Goal: Information Seeking & Learning: Learn about a topic

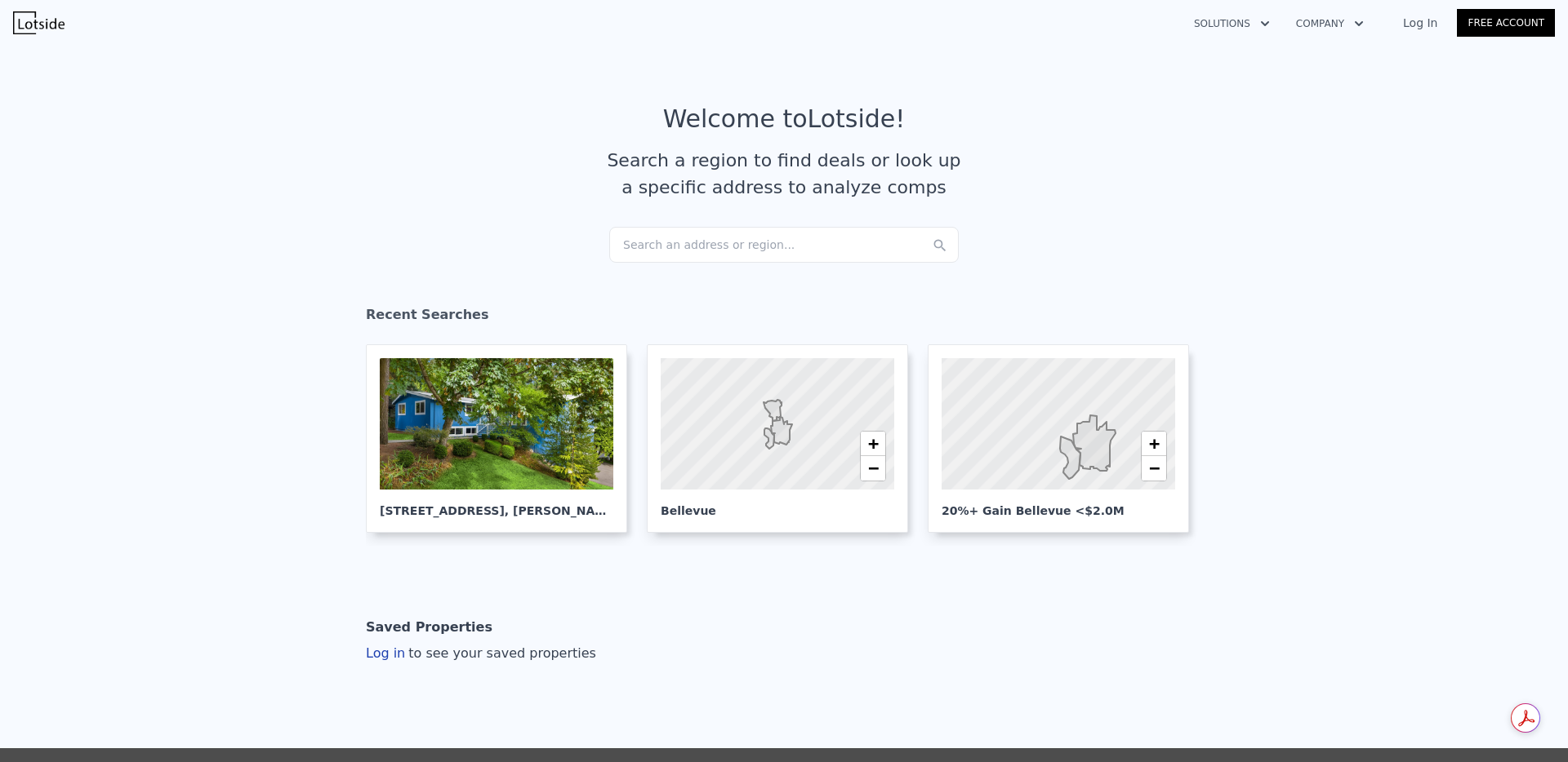
click at [662, 233] on div "Search an address or region..." at bounding box center [784, 245] width 349 height 36
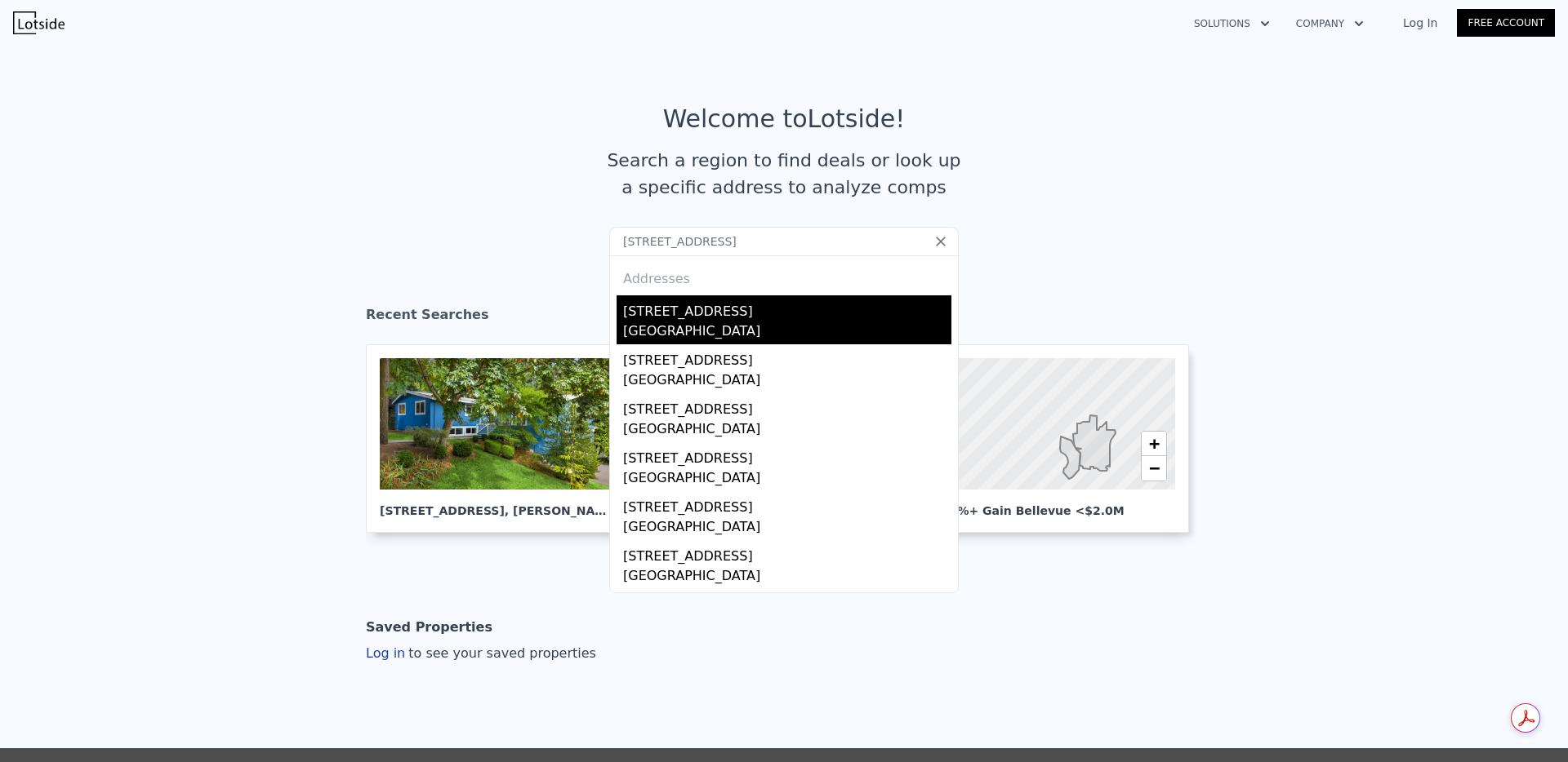
type input "9724 Mercerwood Dr, Mercer Island, WA 98040"
click at [723, 329] on div "Mercer Island, WA 98040" at bounding box center [787, 333] width 328 height 23
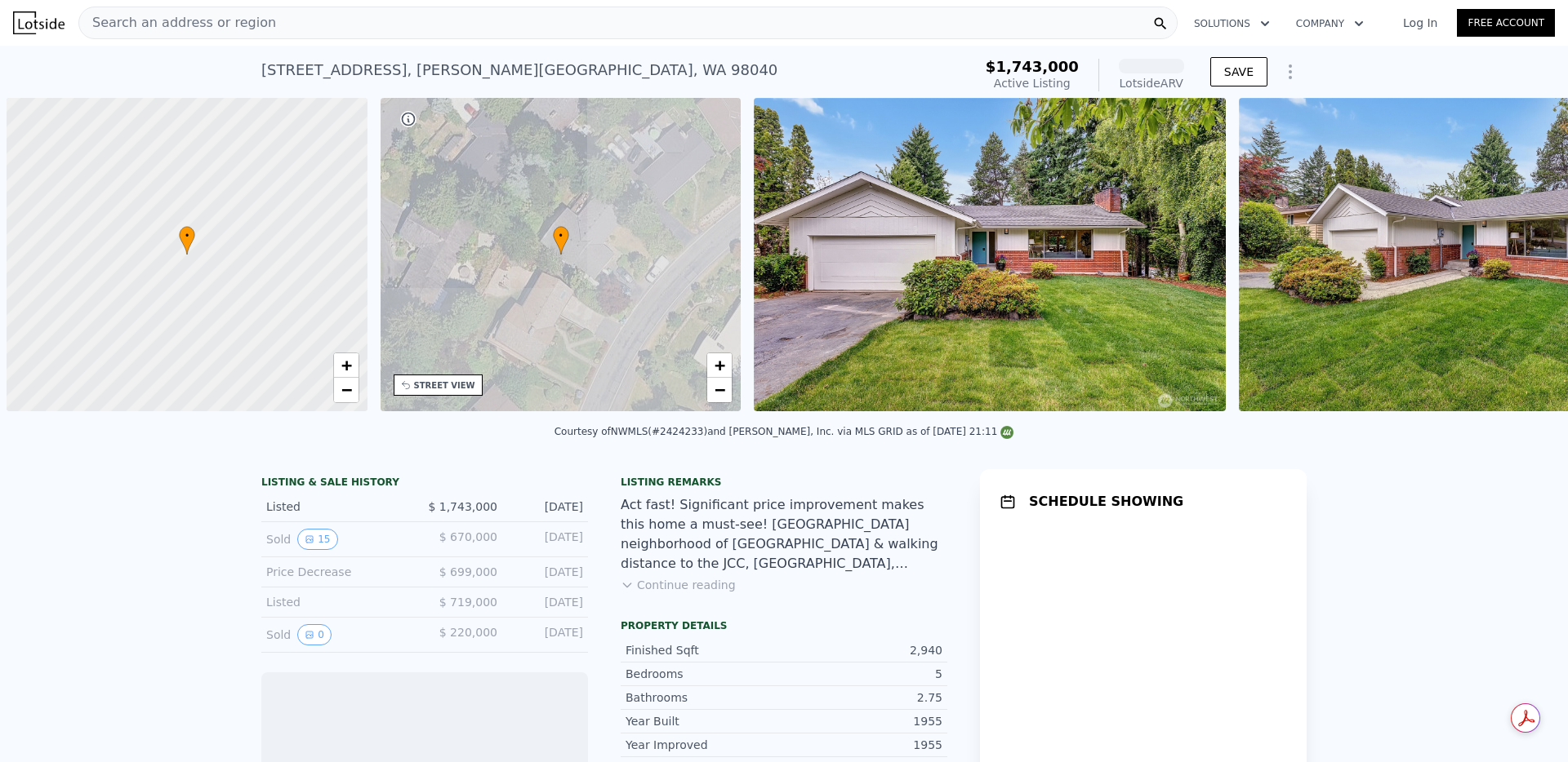
scroll to position [0, 7]
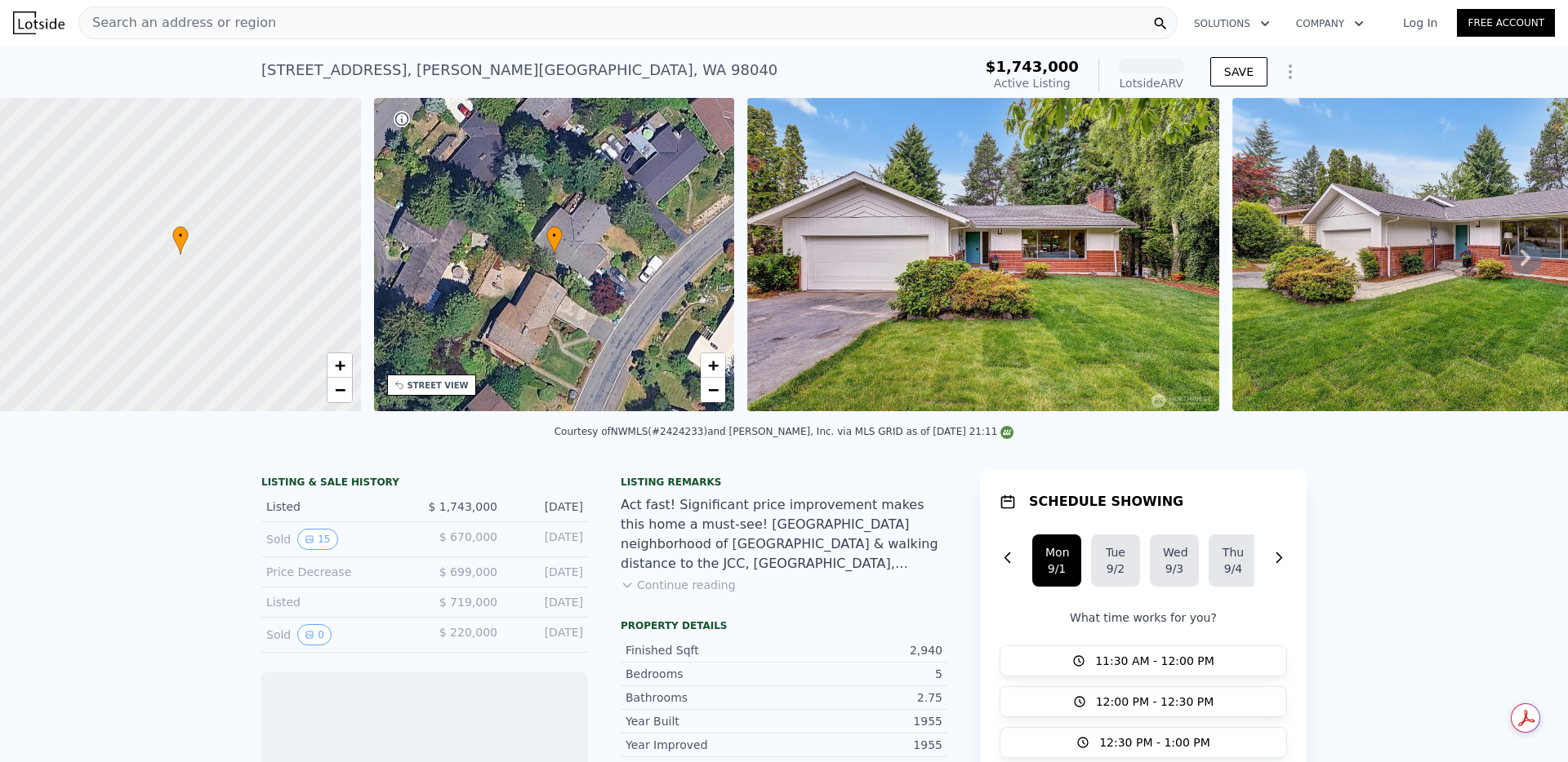
click at [1149, 70] on div at bounding box center [1152, 66] width 65 height 15
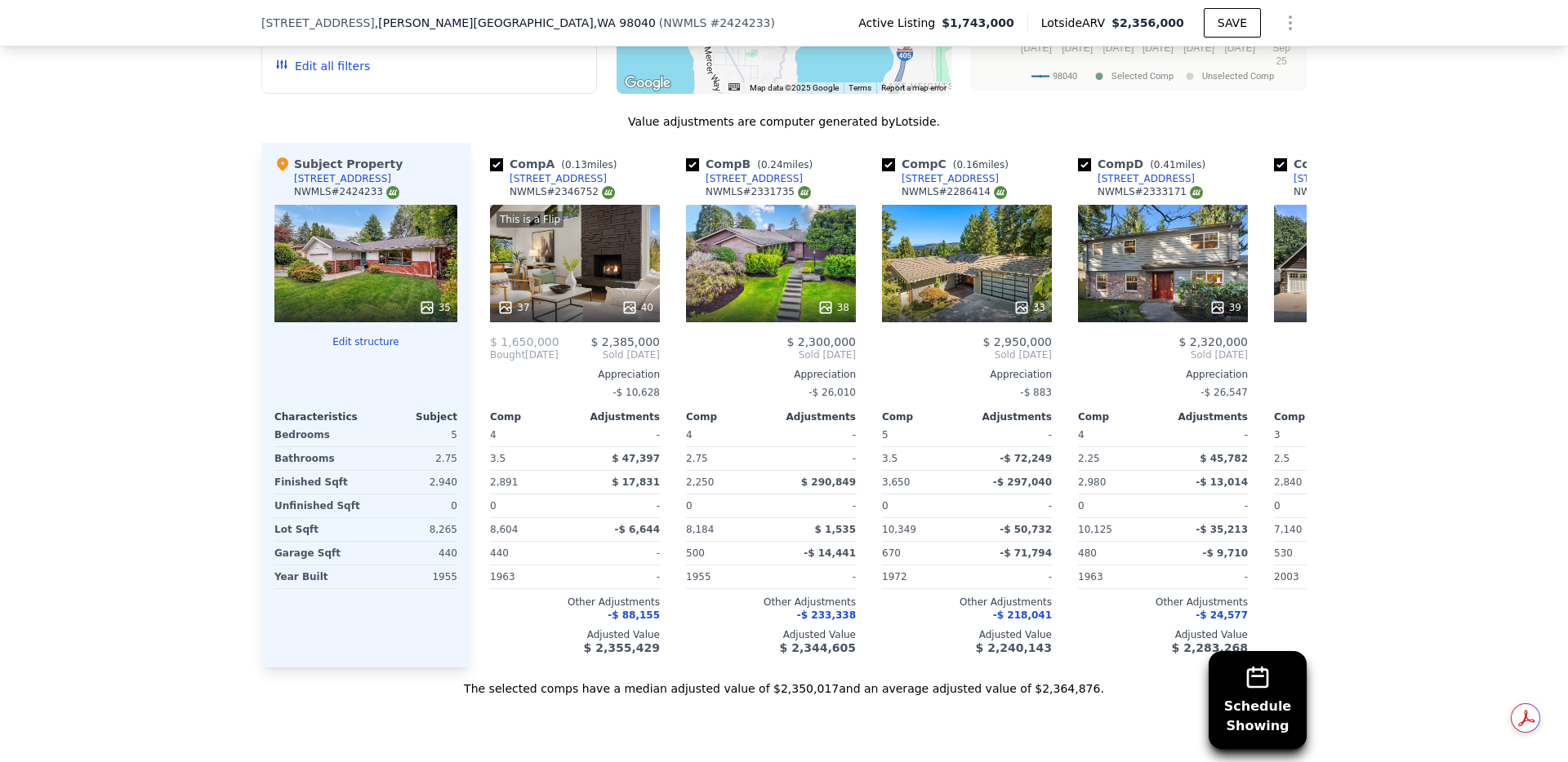
scroll to position [1840, 0]
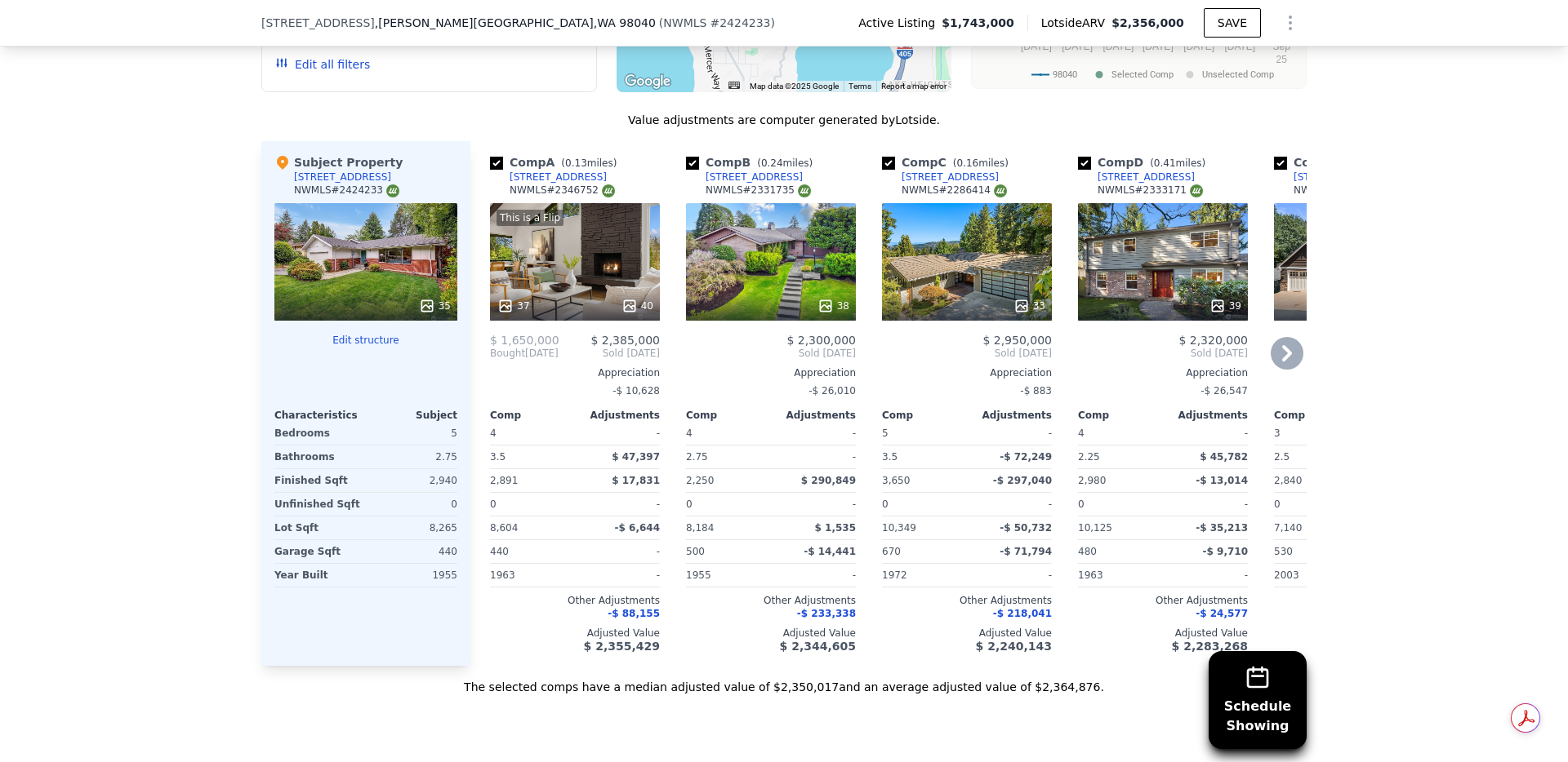
click at [589, 234] on div "This is a Flip 37 40" at bounding box center [575, 262] width 170 height 118
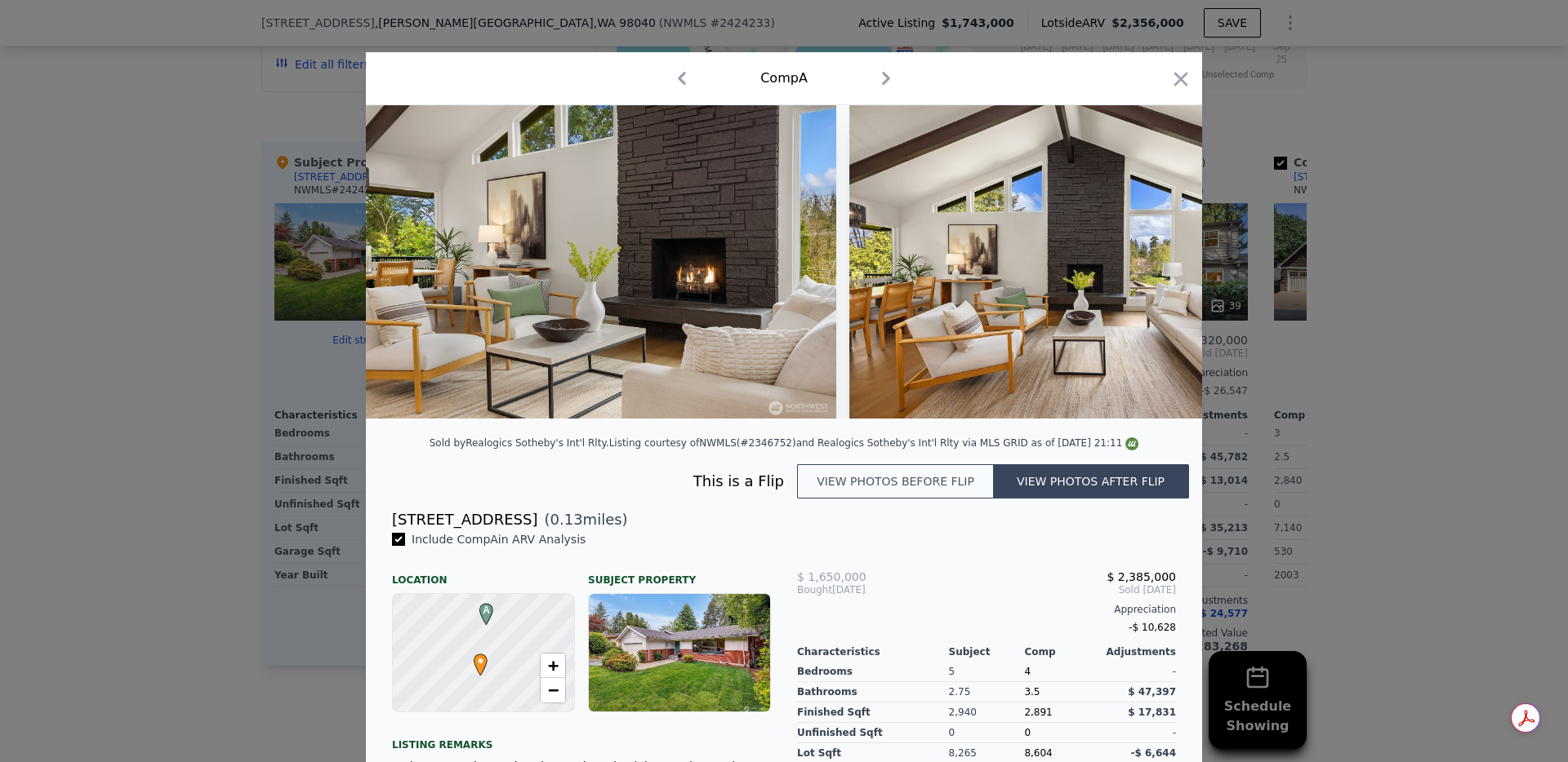
click at [670, 43] on div at bounding box center [784, 381] width 1568 height 762
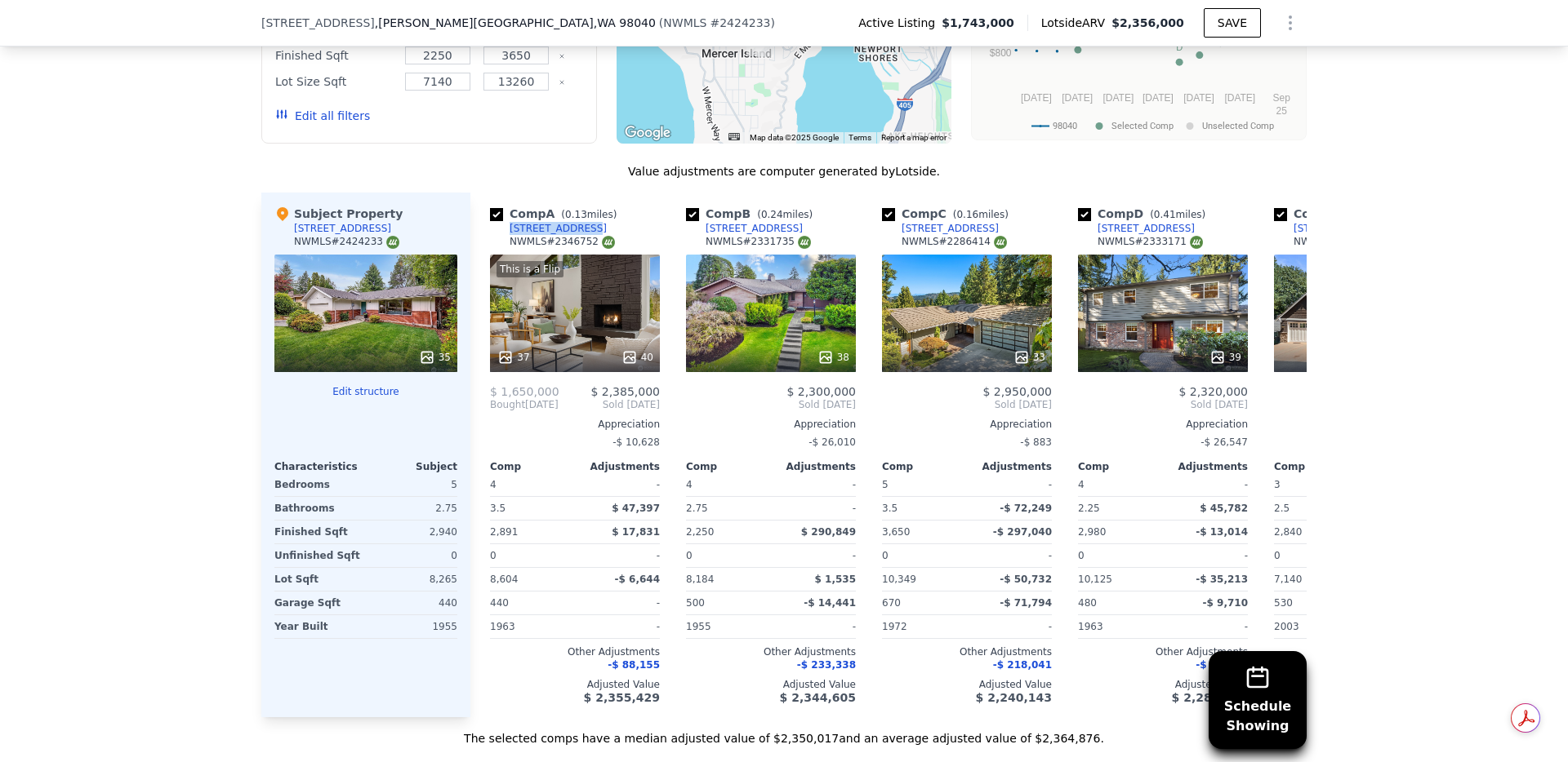
scroll to position [1788, 0]
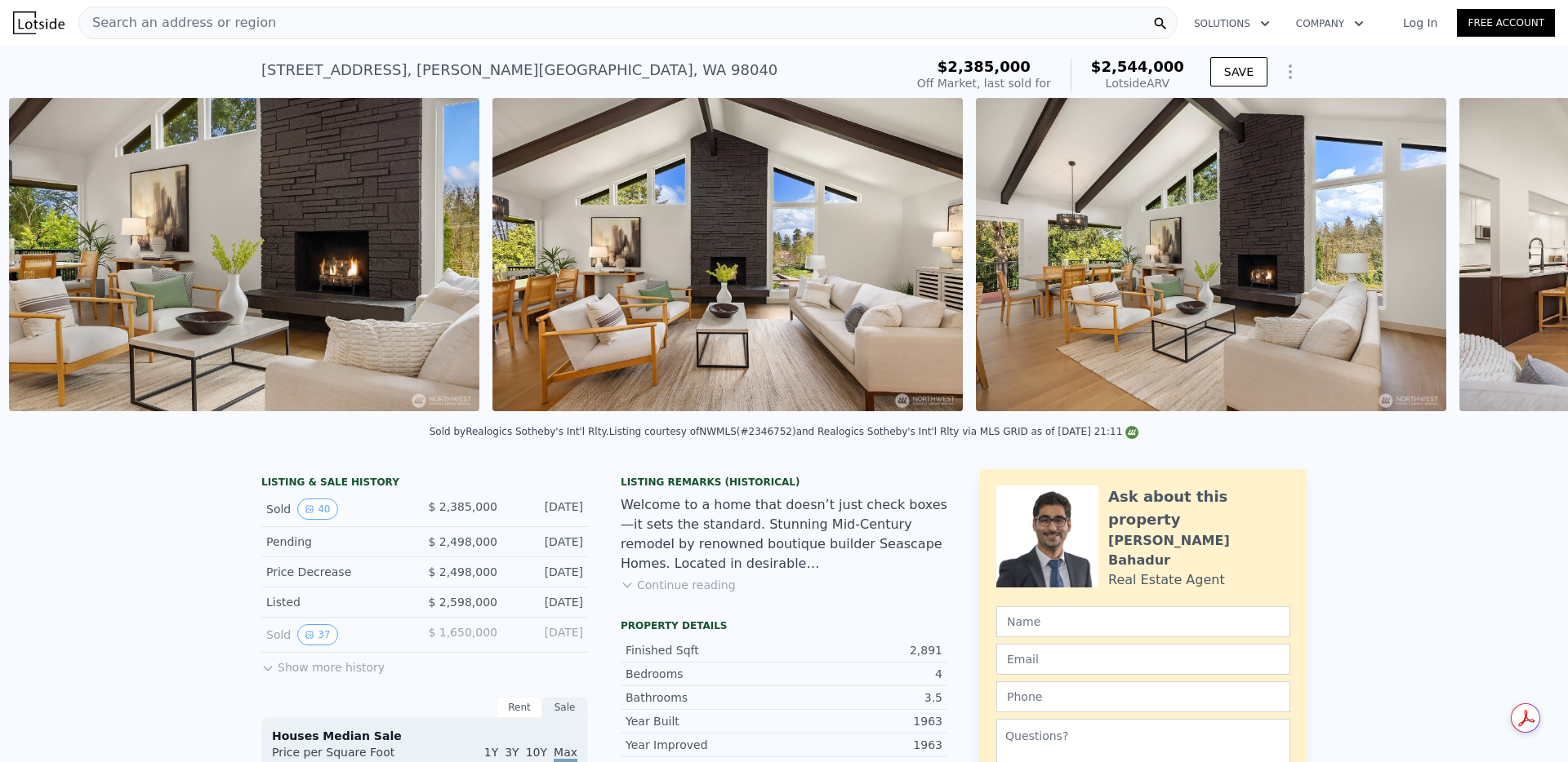
scroll to position [0, 748]
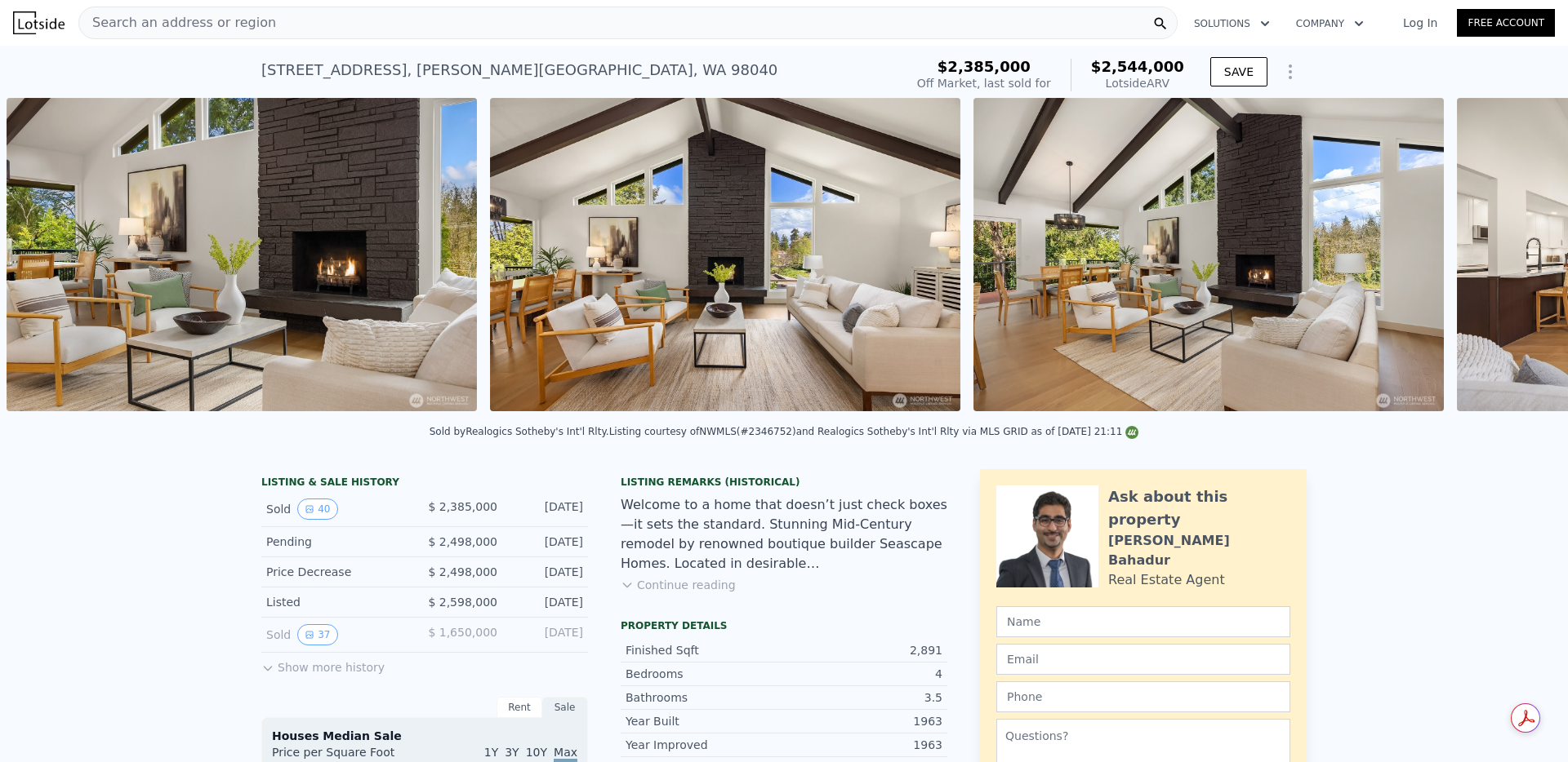
click at [272, 261] on img at bounding box center [241, 254] width 470 height 313
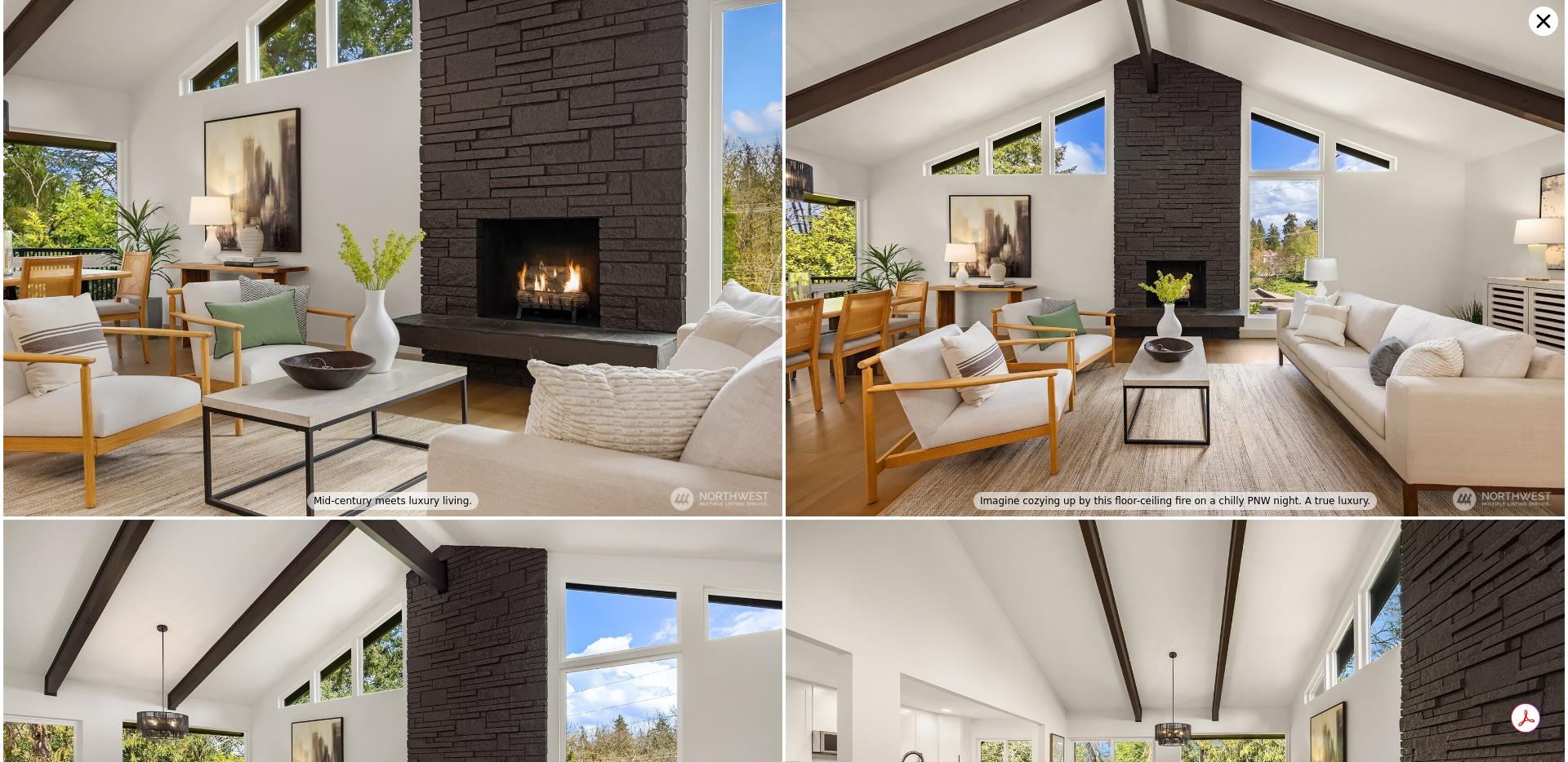
scroll to position [0, 0]
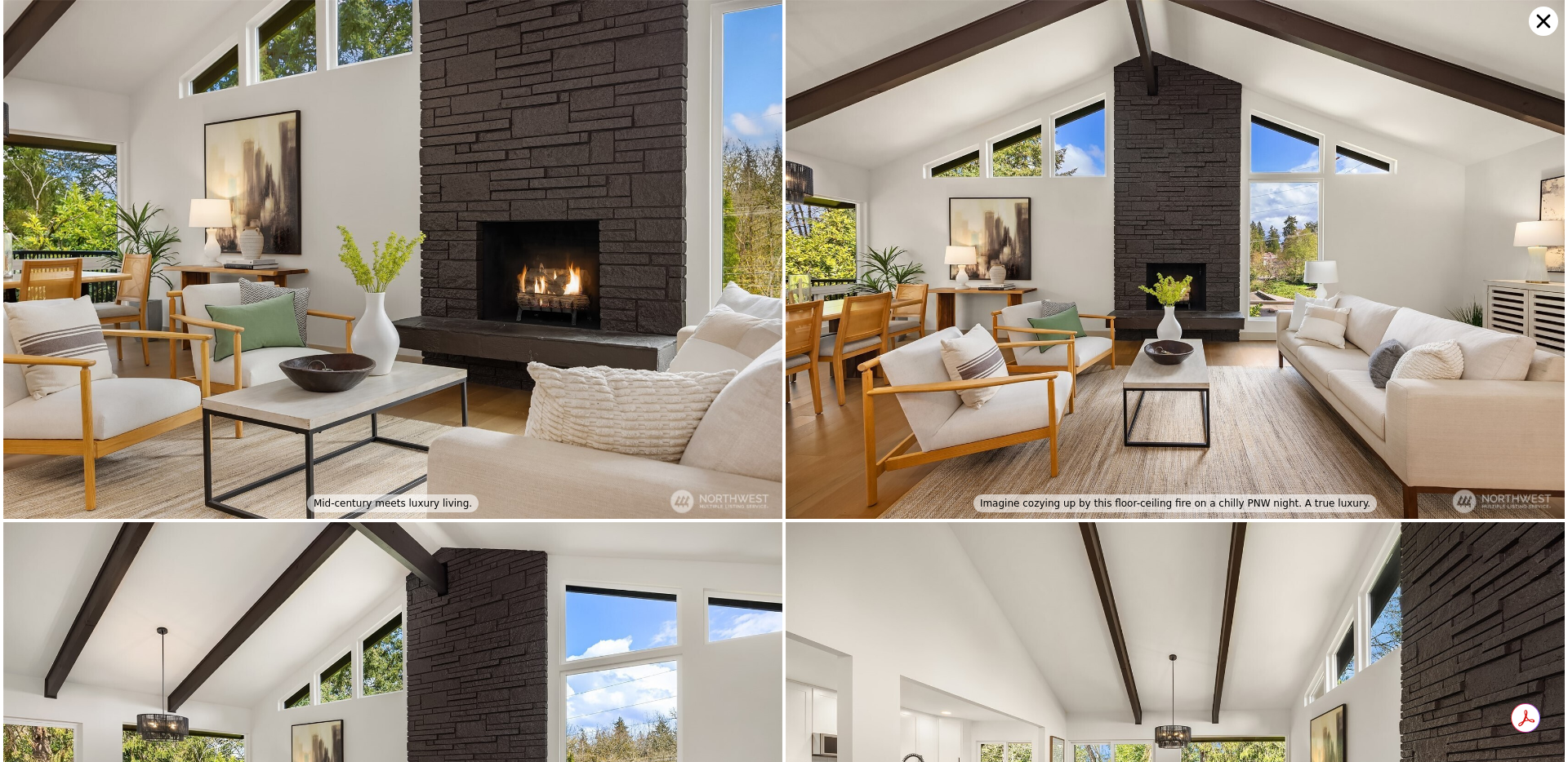
click at [1545, 14] on icon at bounding box center [1543, 21] width 29 height 29
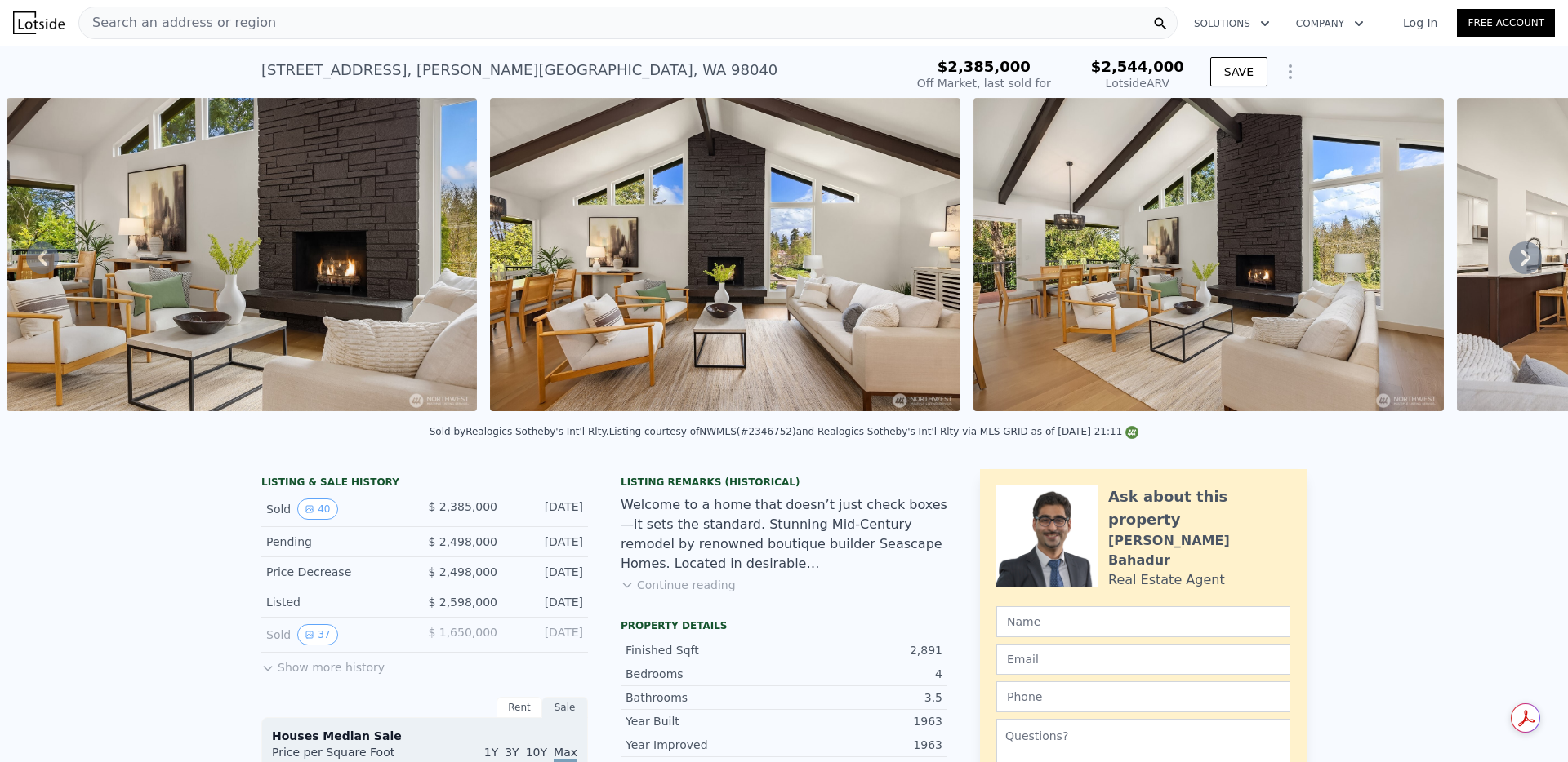
click at [777, 433] on div "Listing courtesy of NWMLS (#2346752) and Realogics Sotheby's Int'l Rlty via MLS…" at bounding box center [874, 432] width 530 height 11
copy div "2346752"
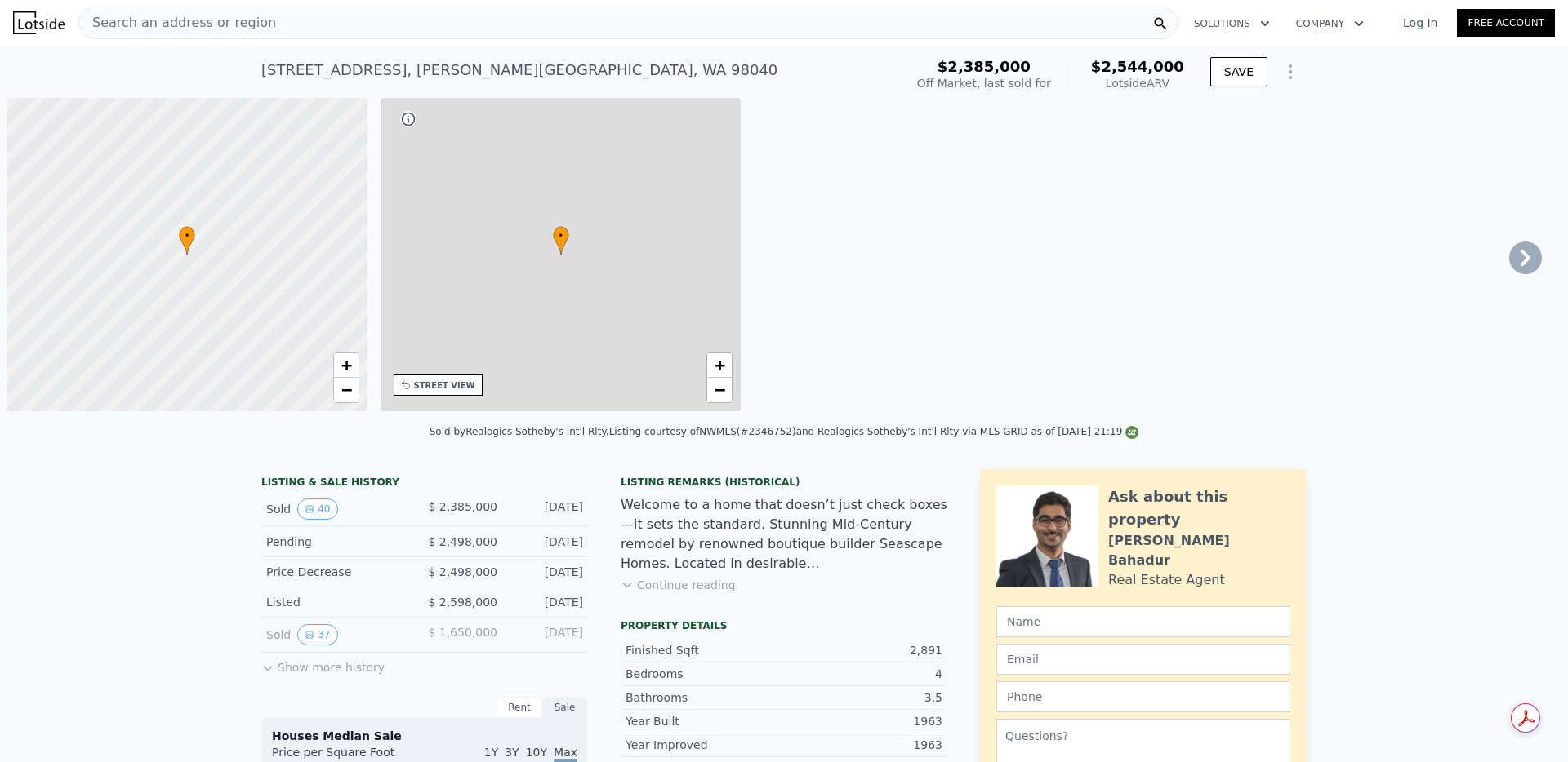
scroll to position [0, 7]
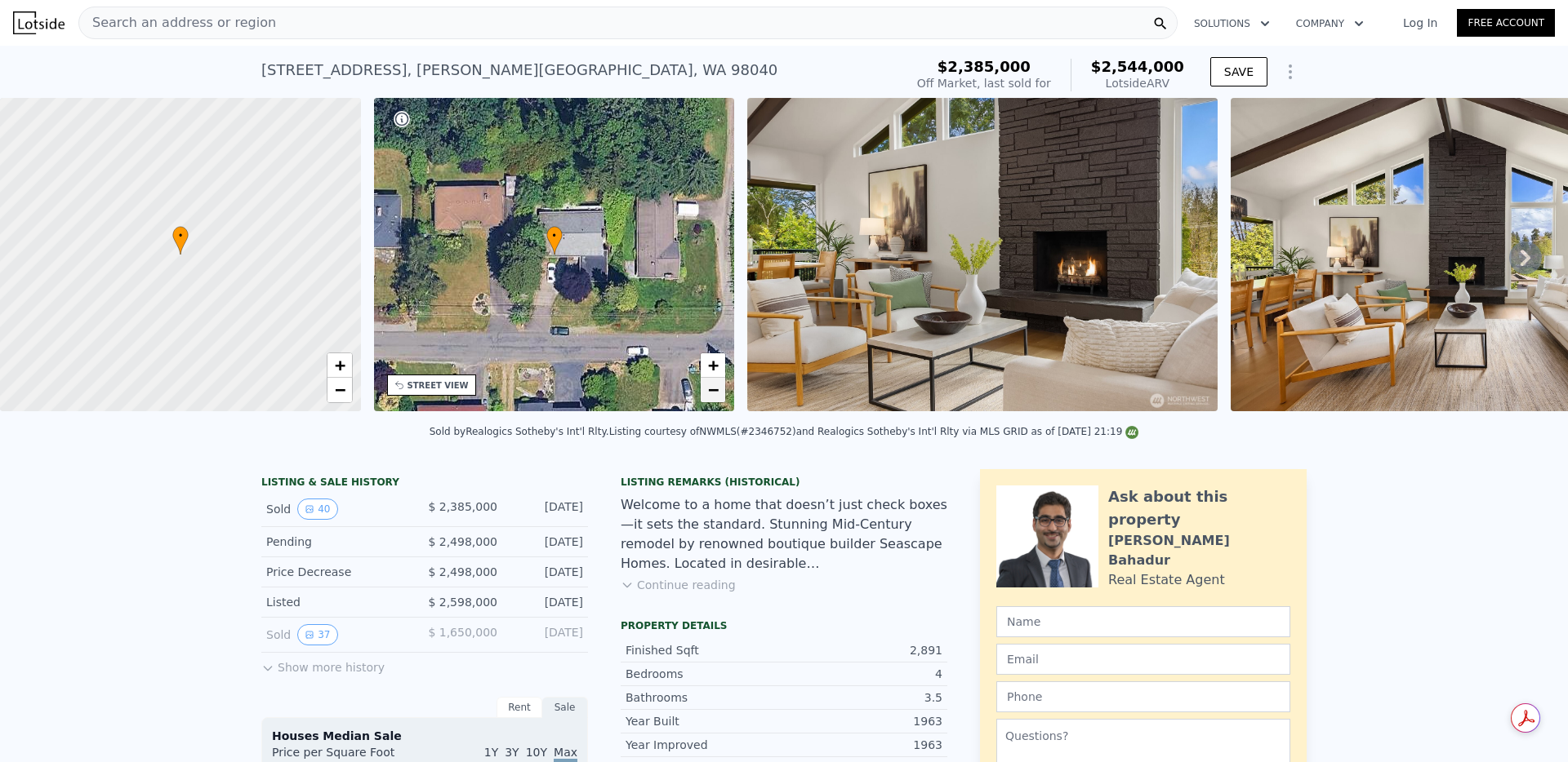
click at [705, 392] on link "−" at bounding box center [713, 390] width 25 height 25
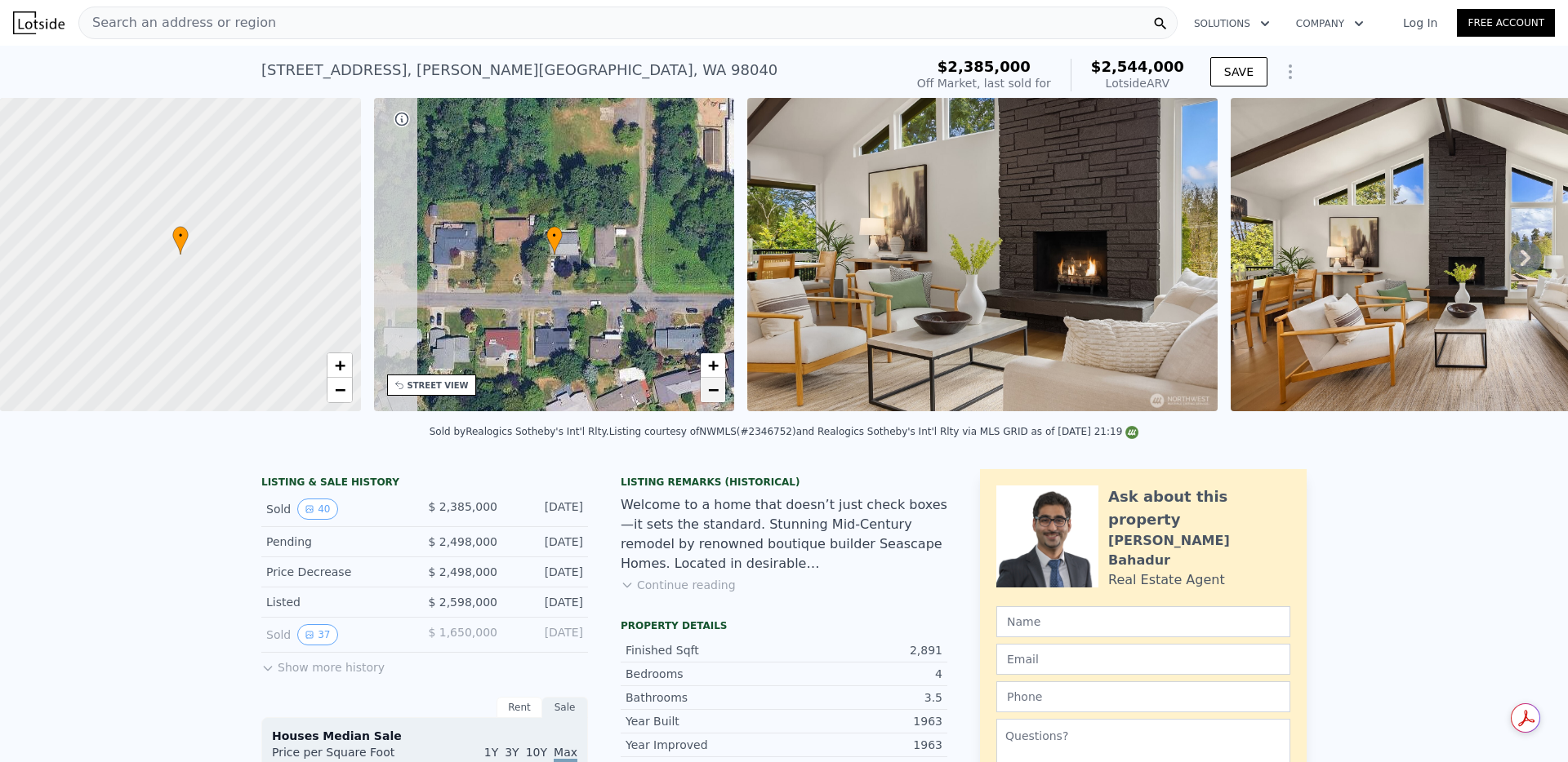
click at [705, 392] on link "−" at bounding box center [713, 390] width 25 height 25
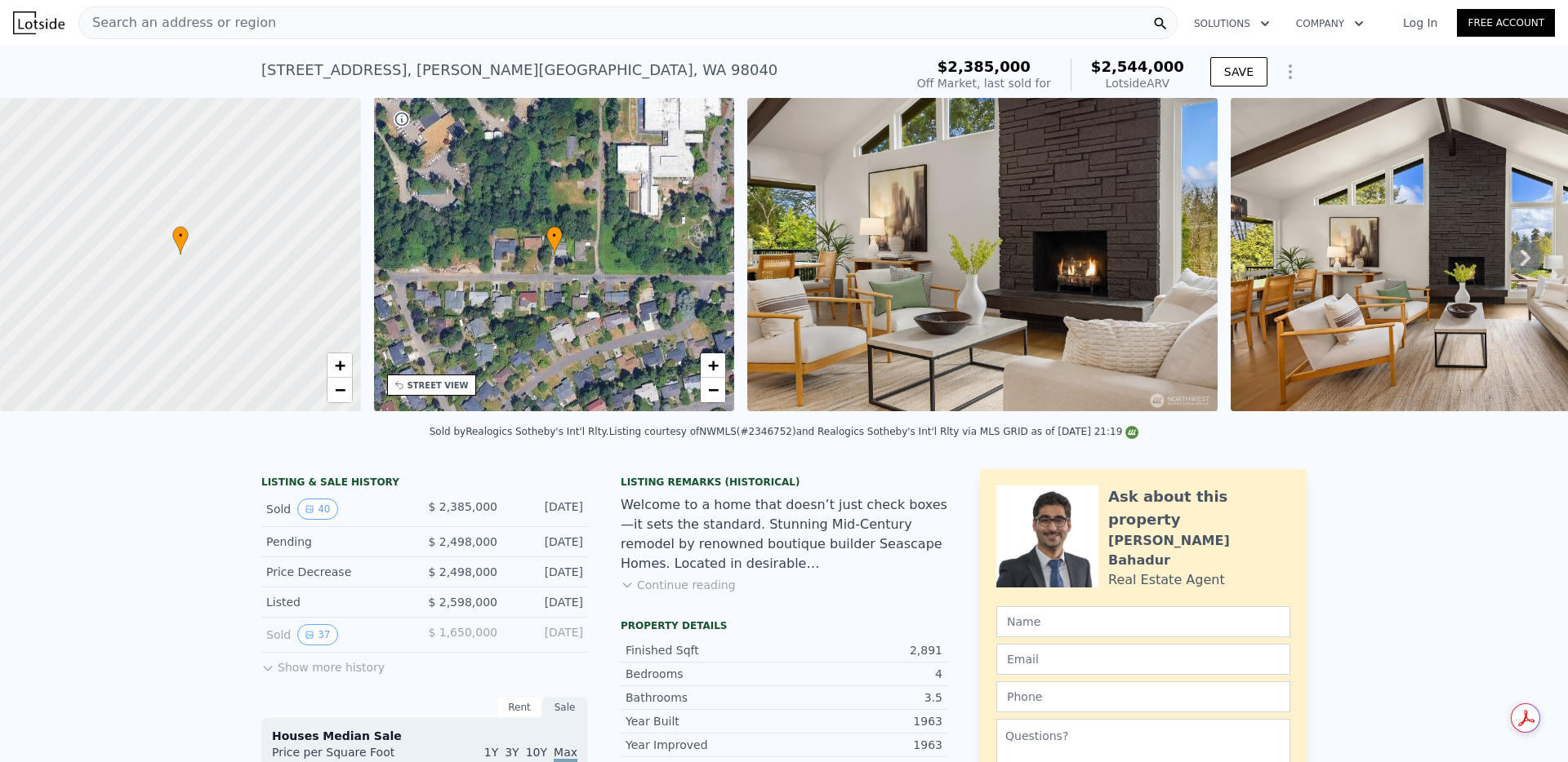
click at [660, 586] on button "Continue reading" at bounding box center [678, 585] width 115 height 16
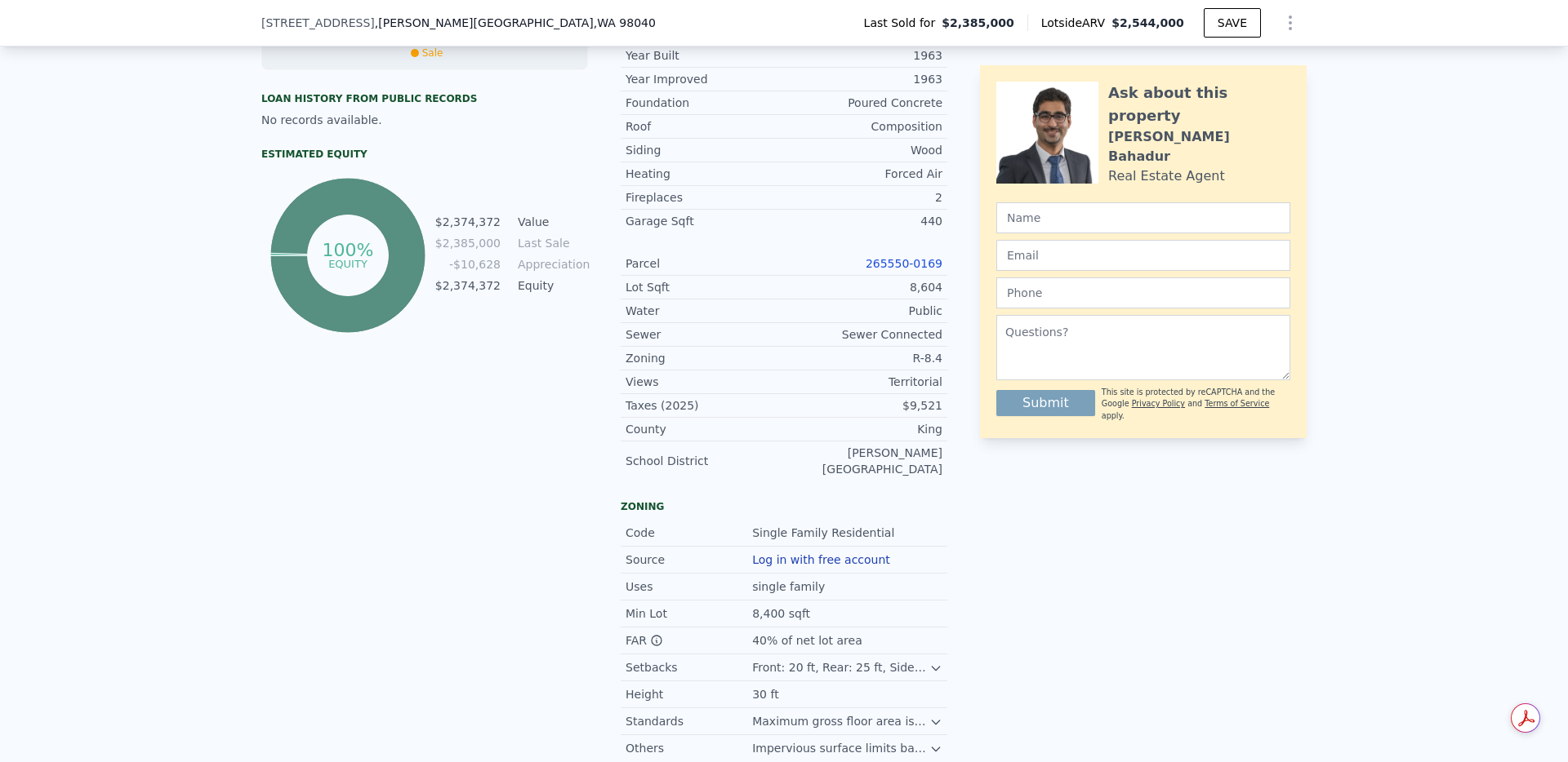
scroll to position [187, 0]
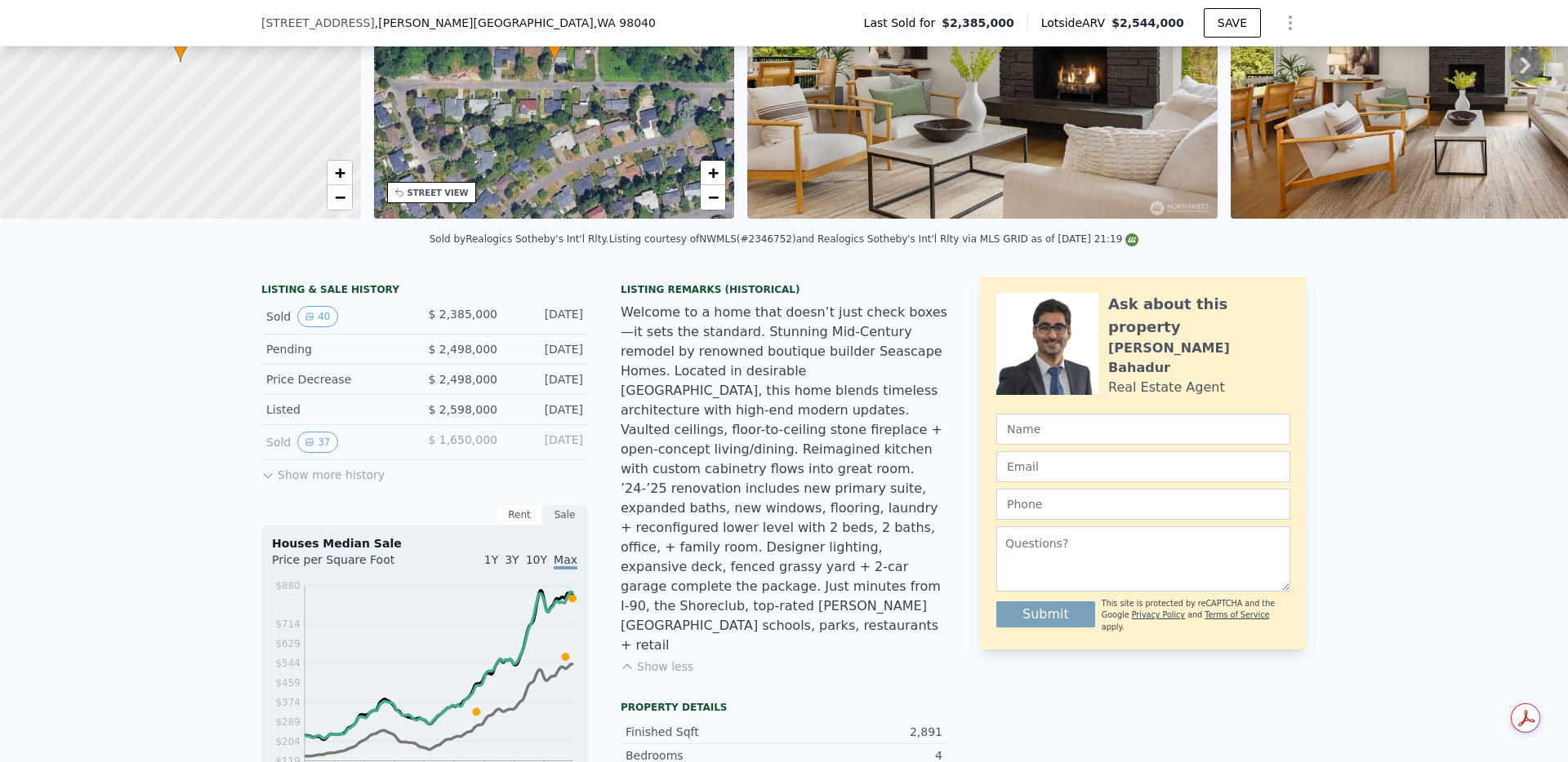
click at [291, 465] on button "Show more history" at bounding box center [322, 472] width 124 height 23
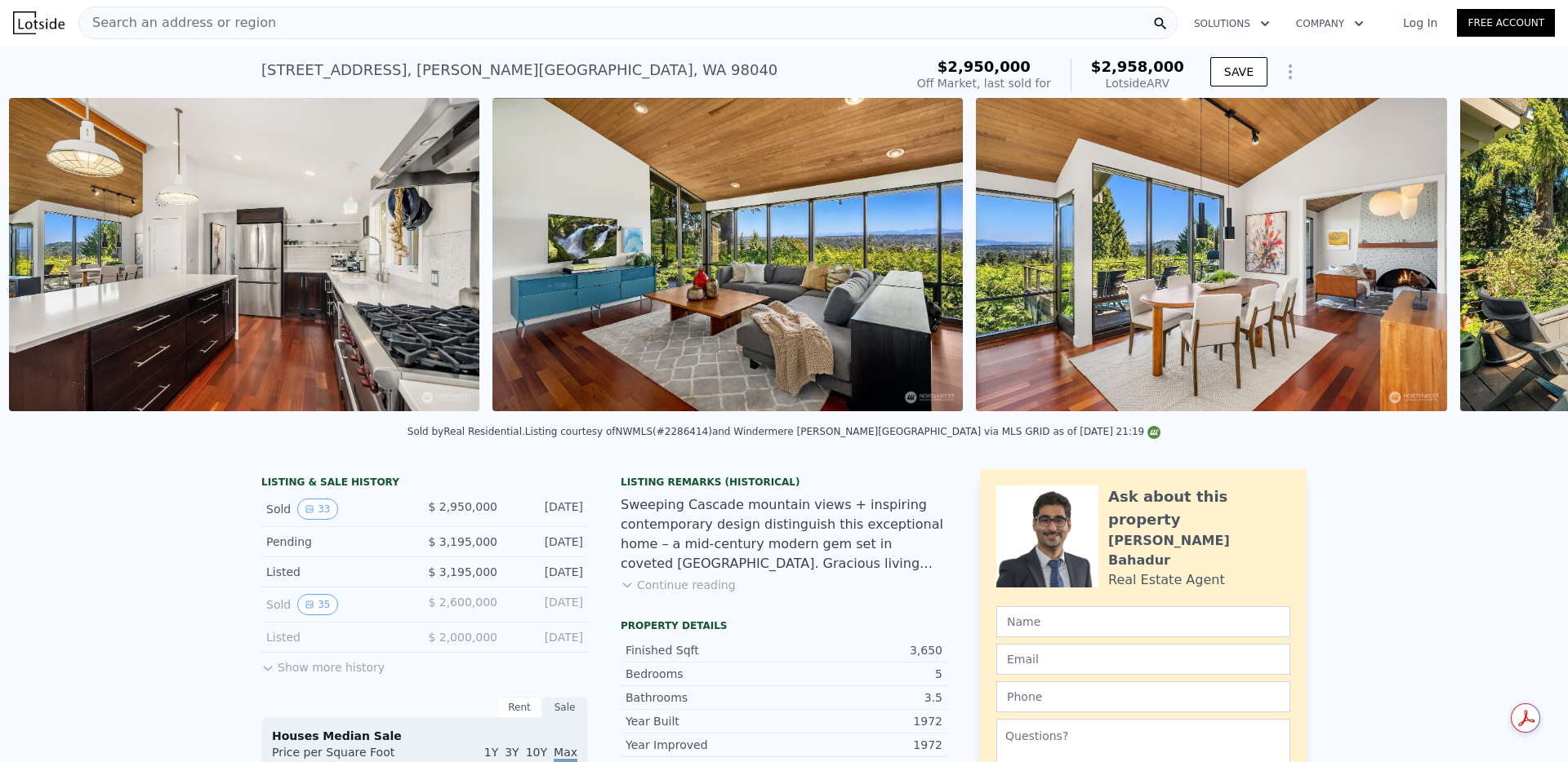
scroll to position [0, 5580]
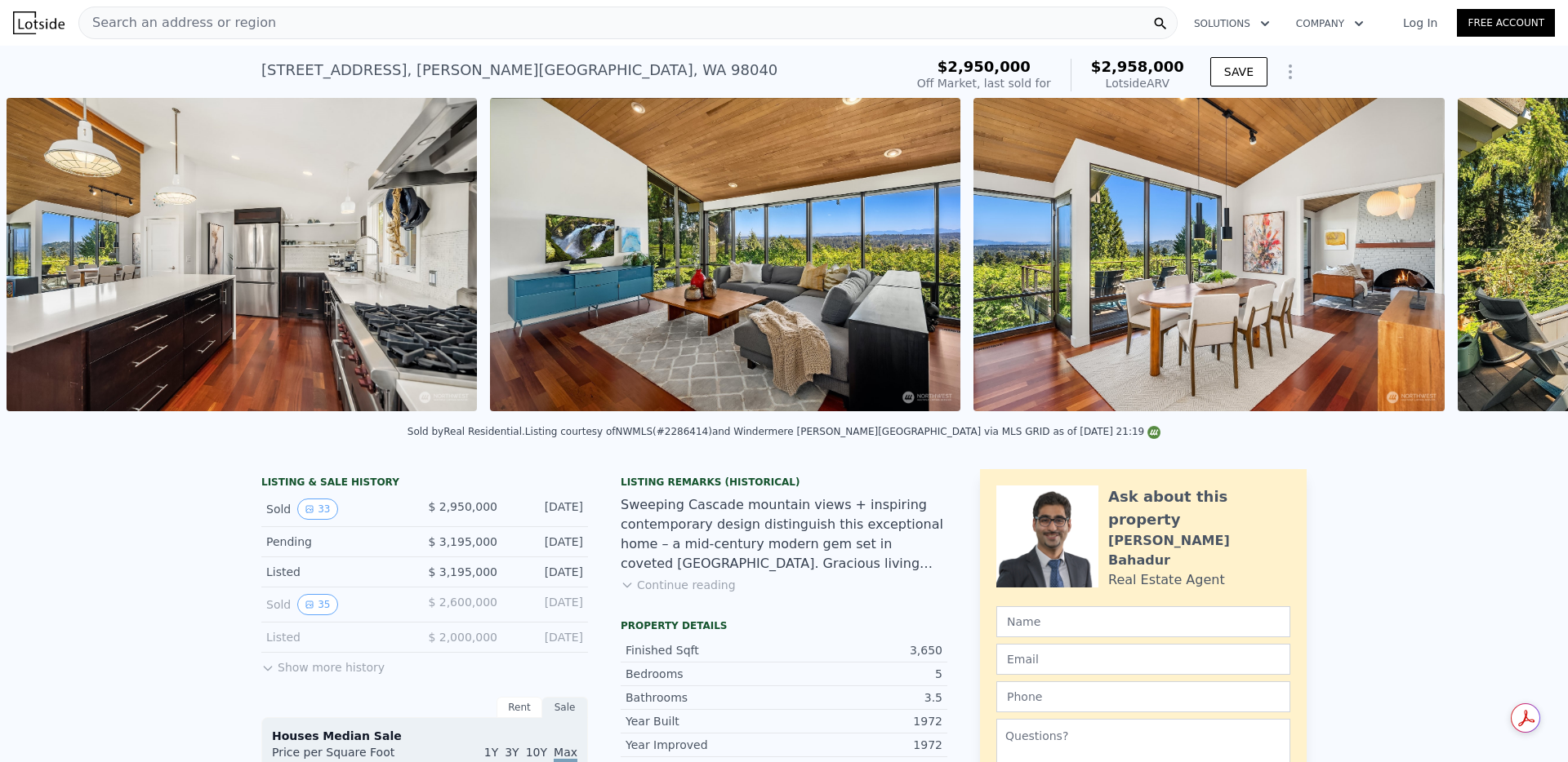
click at [703, 588] on button "Continue reading" at bounding box center [678, 585] width 115 height 16
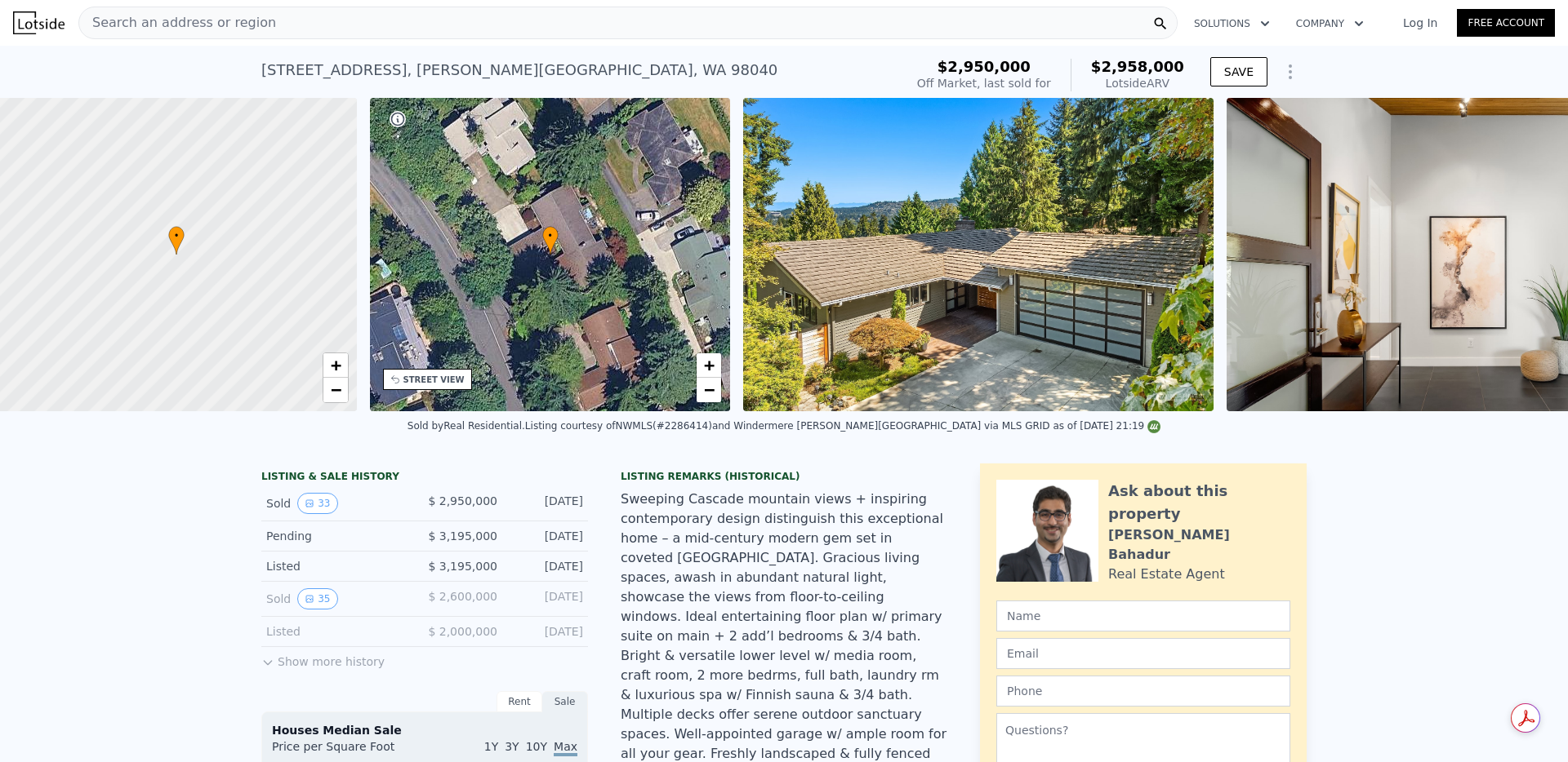
scroll to position [0, 7]
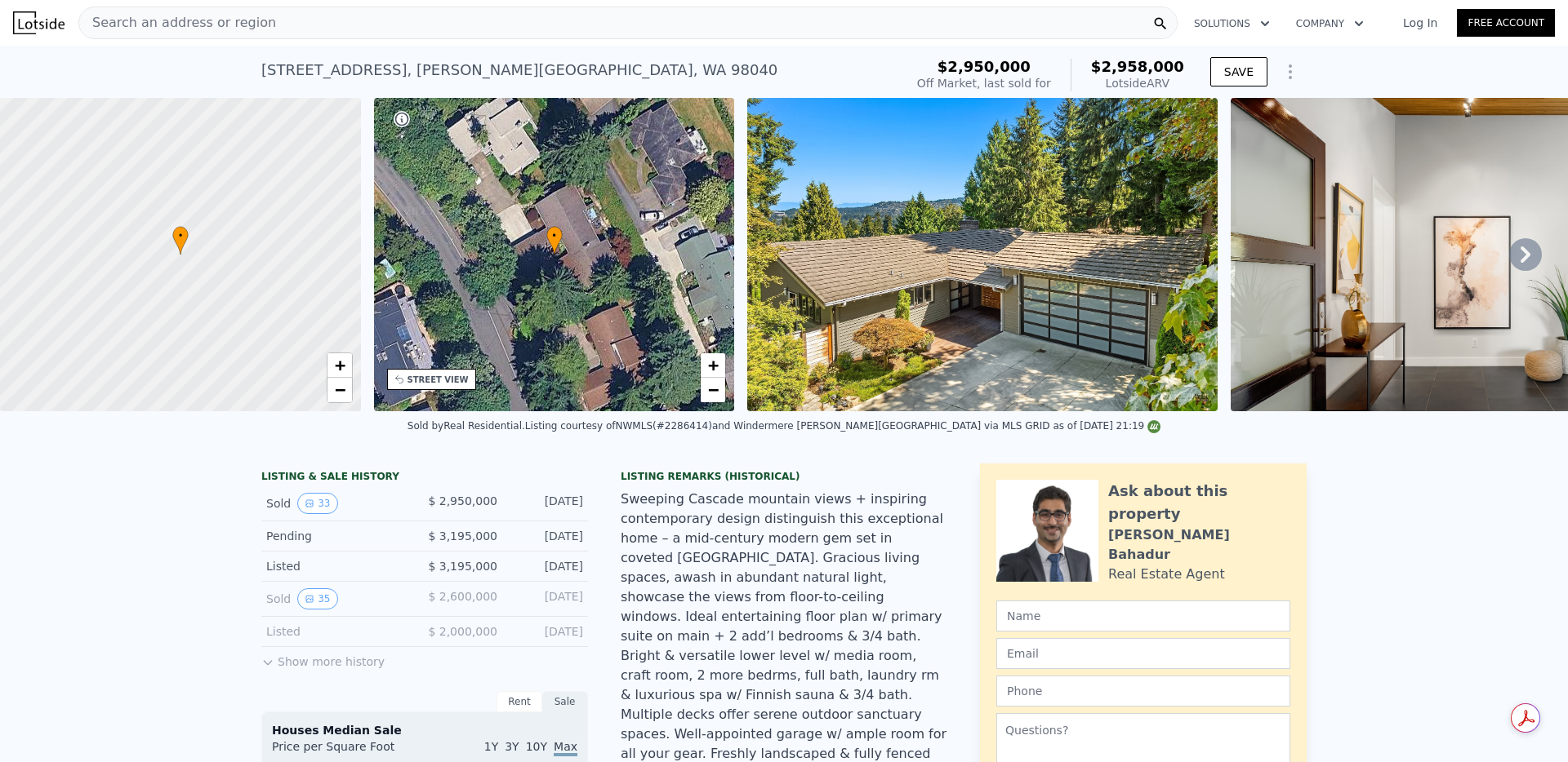
click at [906, 313] on img at bounding box center [982, 254] width 470 height 313
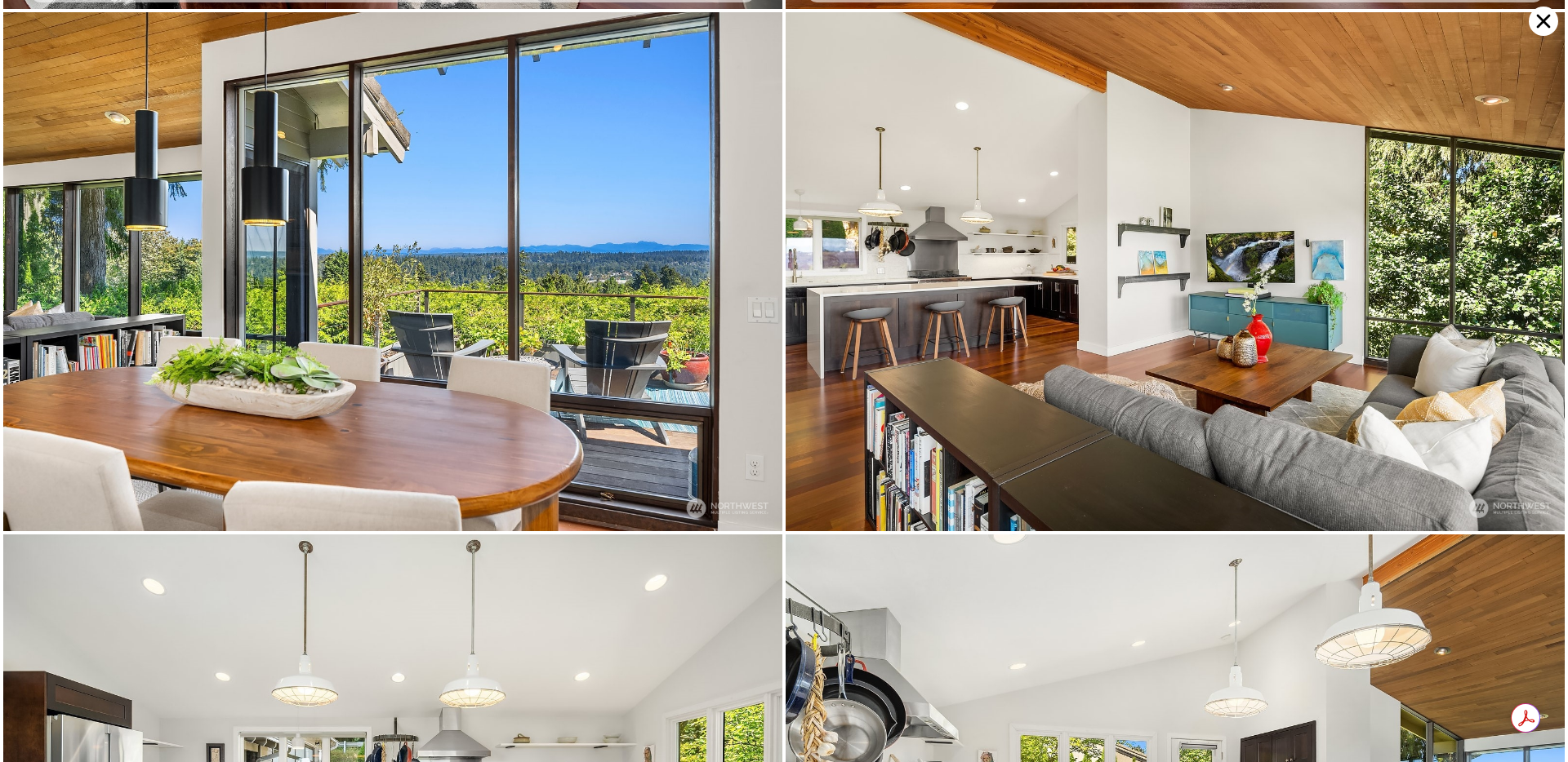
scroll to position [1567, 0]
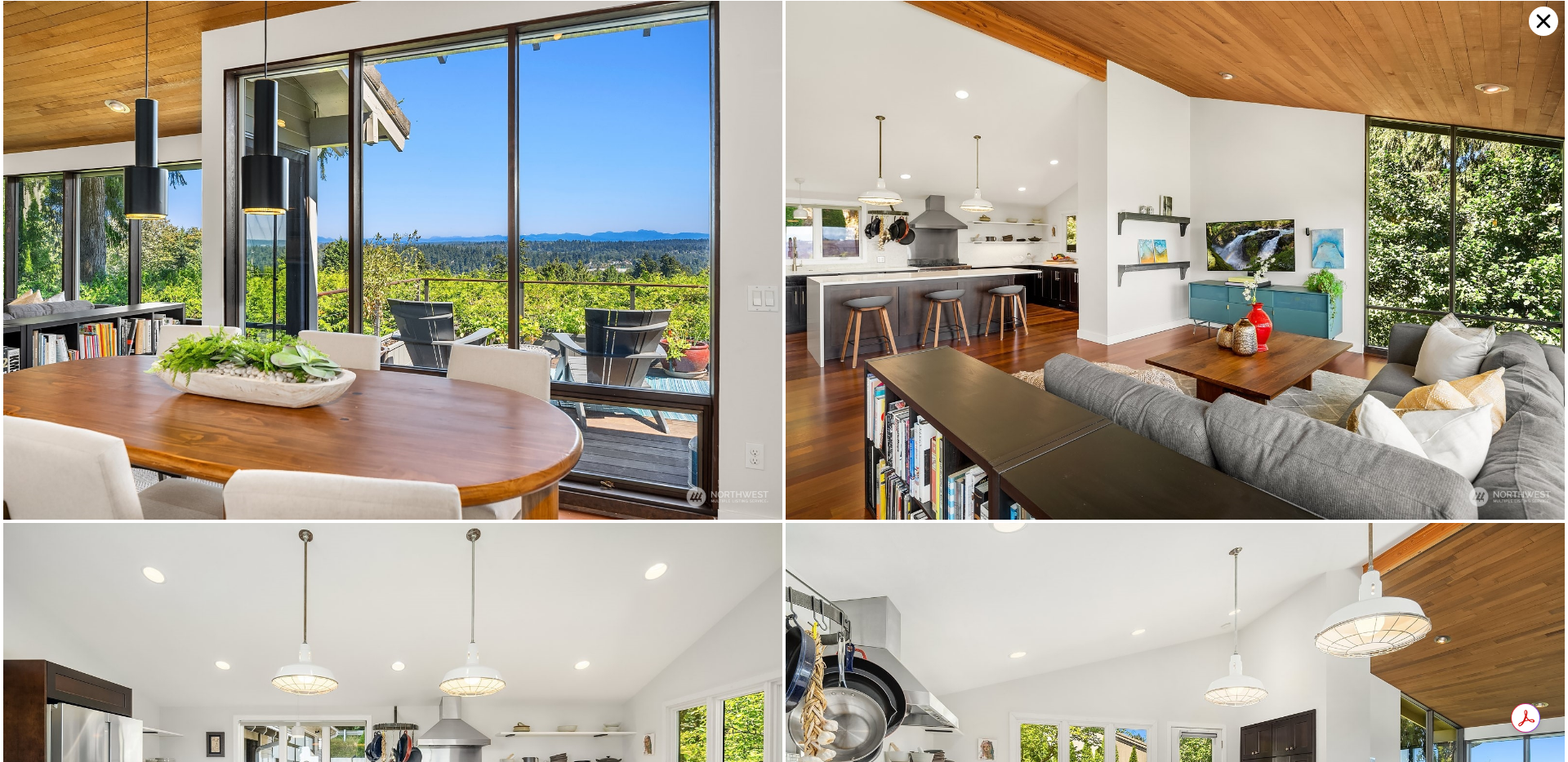
click at [1548, 26] on icon at bounding box center [1543, 21] width 14 height 14
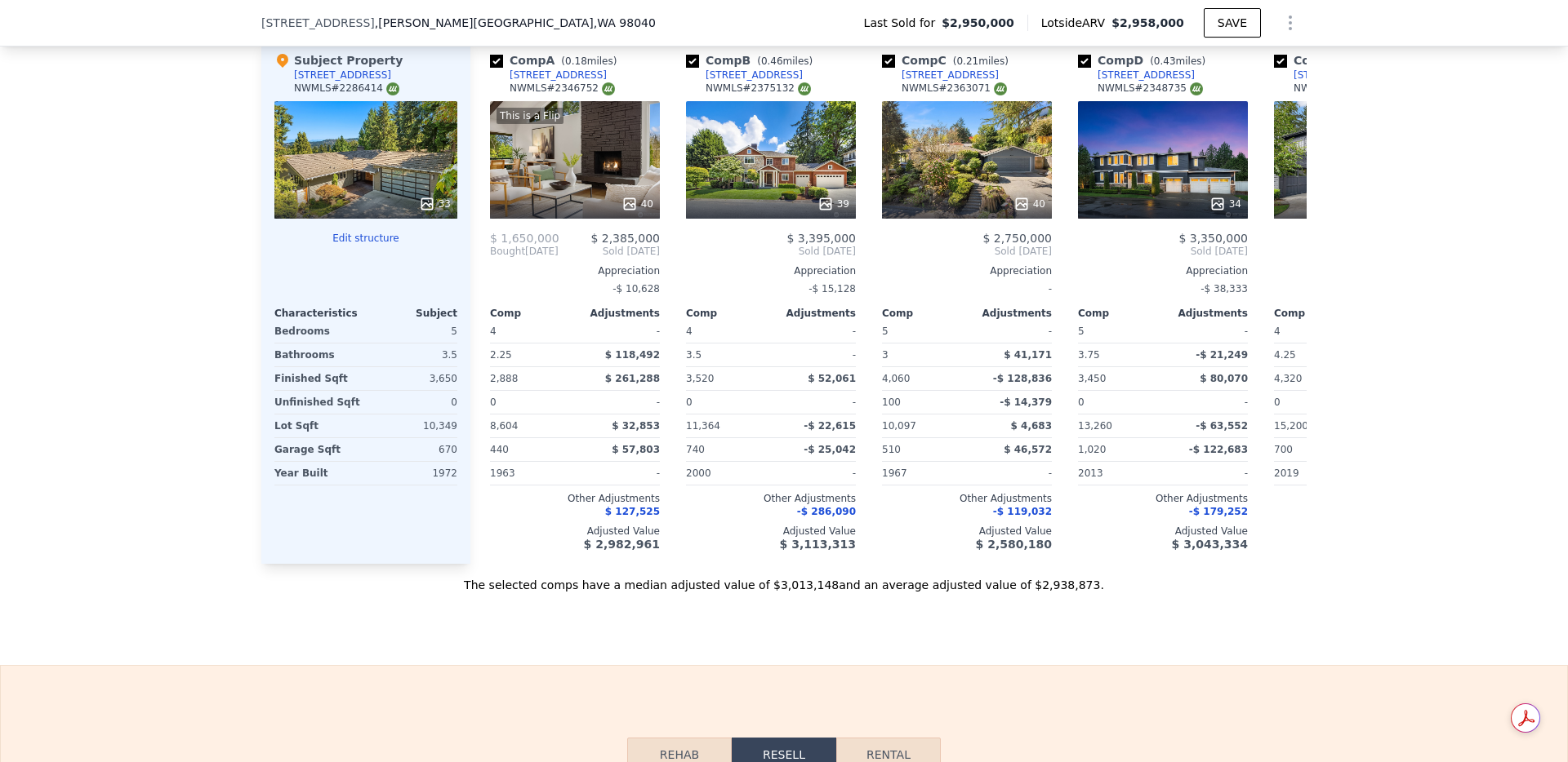
scroll to position [2432, 0]
